Goal: Transaction & Acquisition: Purchase product/service

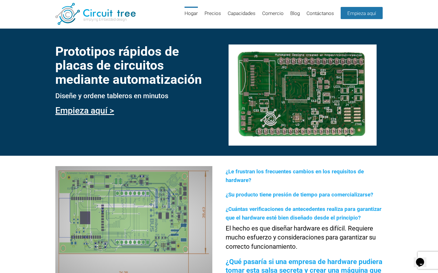
click at [192, 139] on div "Prototipos rápidos de placas de circuitos mediante automatización Diseñe y orde…" at bounding box center [219, 92] width 438 height 128
click at [207, 14] on font "Precios" at bounding box center [212, 13] width 16 height 6
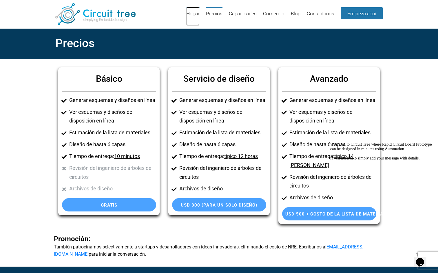
click at [194, 16] on font "Hogar" at bounding box center [192, 14] width 13 height 6
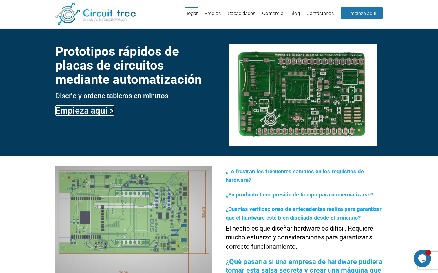
click at [81, 111] on font "Empieza aquí >" at bounding box center [84, 111] width 59 height 10
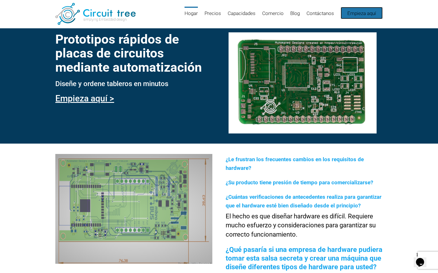
click at [217, 12] on font "Empieza aquí" at bounding box center [361, 13] width 29 height 6
click at [241, 12] on font "Capacidades" at bounding box center [241, 13] width 28 height 6
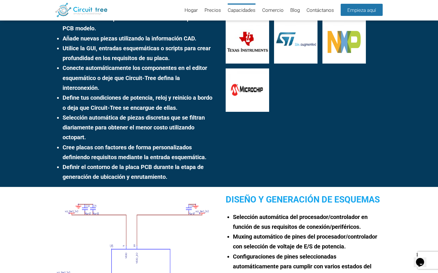
scroll to position [47, 0]
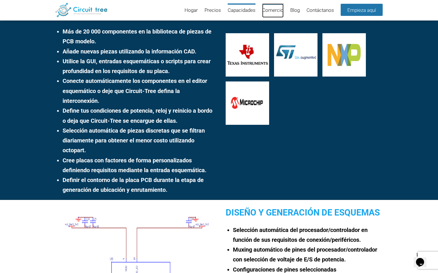
click at [268, 10] on font "Comercio" at bounding box center [272, 10] width 21 height 6
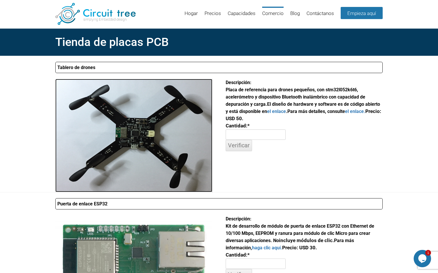
click at [135, 132] on img at bounding box center [133, 135] width 157 height 113
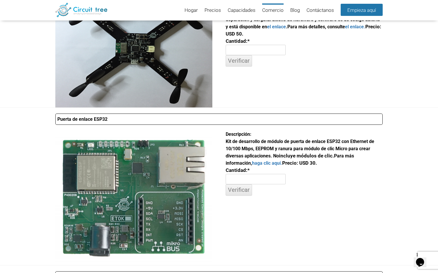
scroll to position [77, 0]
click at [264, 163] on font "haga clic aquí." at bounding box center [267, 162] width 30 height 5
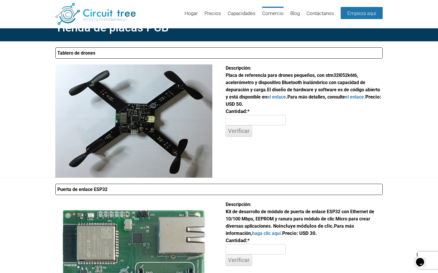
scroll to position [0, 0]
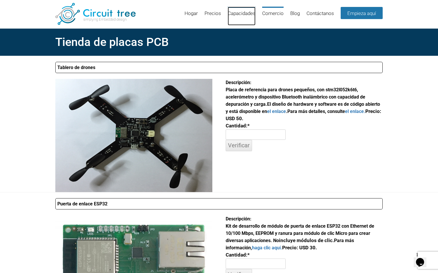
click at [240, 14] on font "Capacidades" at bounding box center [241, 13] width 28 height 6
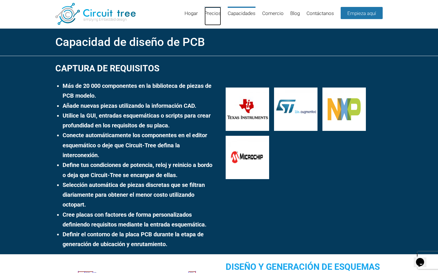
click at [213, 14] on font "Precios" at bounding box center [212, 13] width 16 height 6
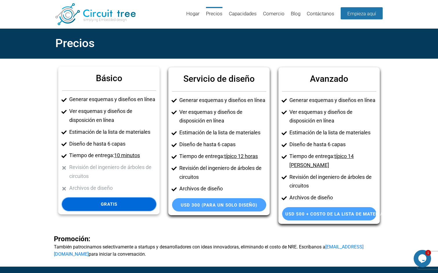
click at [122, 207] on link "Gratis" at bounding box center [109, 204] width 94 height 13
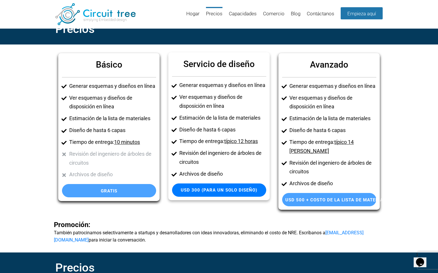
scroll to position [21, 0]
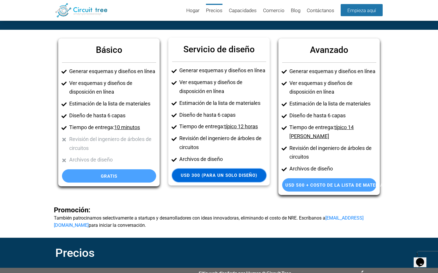
click at [222, 177] on font "USD 300 (para un solo diseño)" at bounding box center [219, 175] width 76 height 5
